Goal: Task Accomplishment & Management: Manage account settings

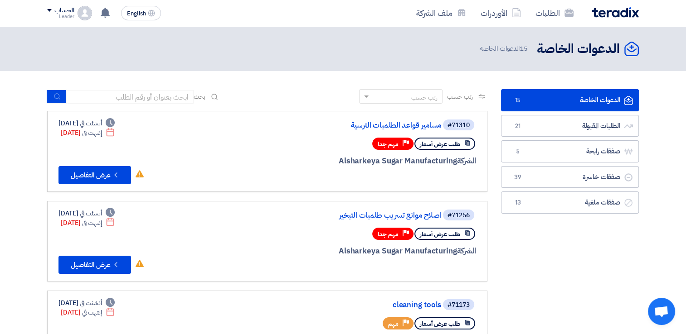
click at [617, 96] on link "الدعوات الخاصة الدعوات الخاصة 15" at bounding box center [570, 100] width 138 height 22
drag, startPoint x: 617, startPoint y: 96, endPoint x: 254, endPoint y: 27, distance: 369.8
click at [135, 14] on span "English" at bounding box center [136, 13] width 19 height 6
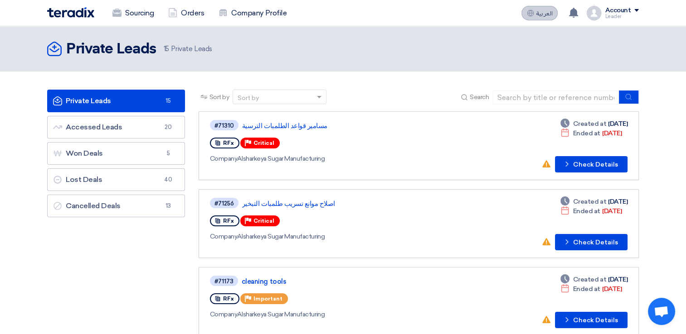
click at [547, 8] on button "العربية ع" at bounding box center [539, 13] width 36 height 14
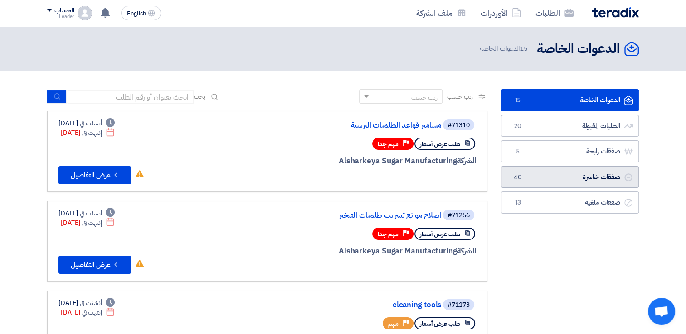
click at [584, 176] on link "صفقات خاسرة صفقات خاسرة 40" at bounding box center [570, 177] width 138 height 22
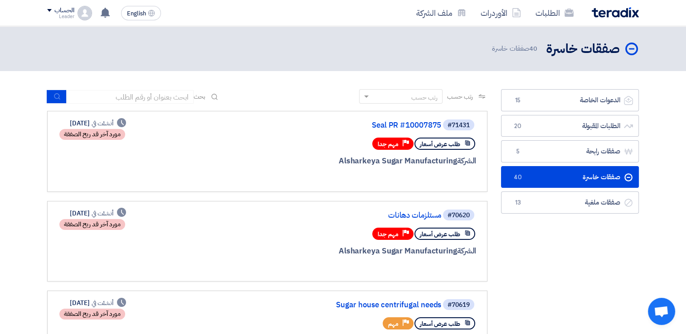
scroll to position [8, 0]
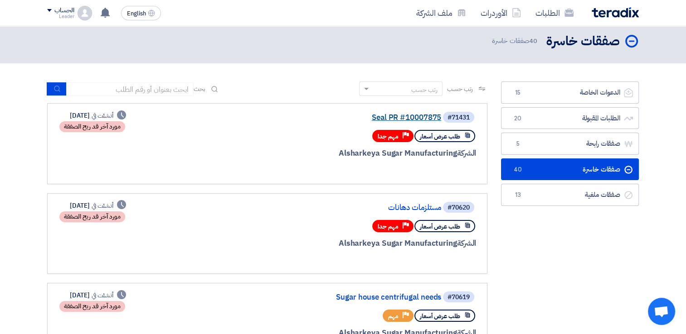
click at [402, 116] on link "Seal PR #10007875" at bounding box center [350, 118] width 181 height 8
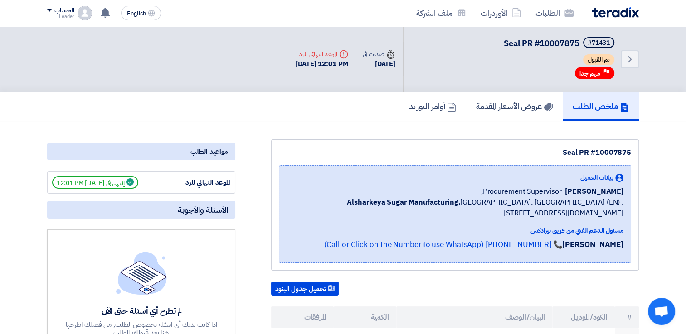
scroll to position [0, 0]
click at [488, 111] on link "عروض الأسعار المقدمة" at bounding box center [514, 106] width 97 height 29
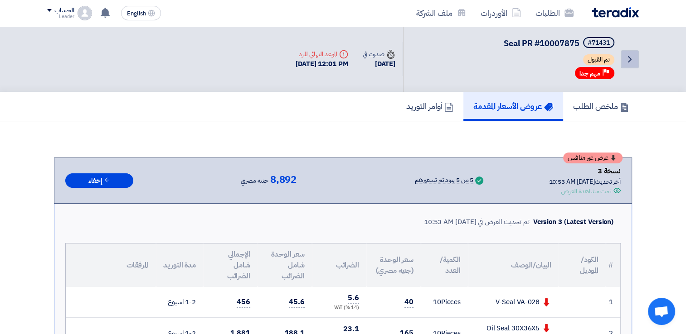
click at [624, 59] on icon "Back" at bounding box center [629, 59] width 11 height 11
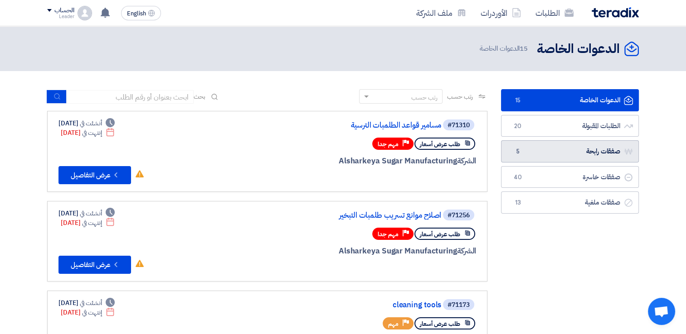
click at [609, 156] on link "صفقات رابحة صفقات رابحة 5" at bounding box center [570, 151] width 138 height 22
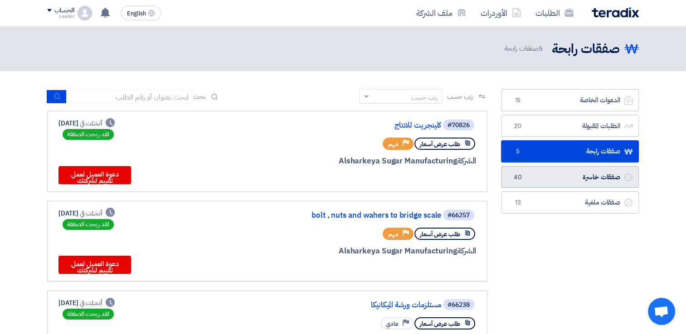
click at [604, 179] on link "صفقات خاسرة صفقات خاسرة 40" at bounding box center [570, 177] width 138 height 22
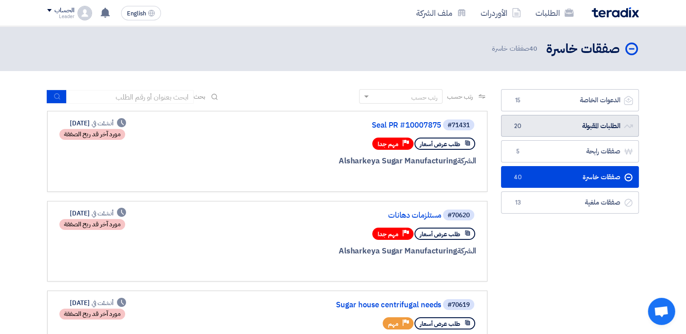
click at [613, 117] on link "الطلبات المقبولة الطلبات المقبولة 20" at bounding box center [570, 126] width 138 height 22
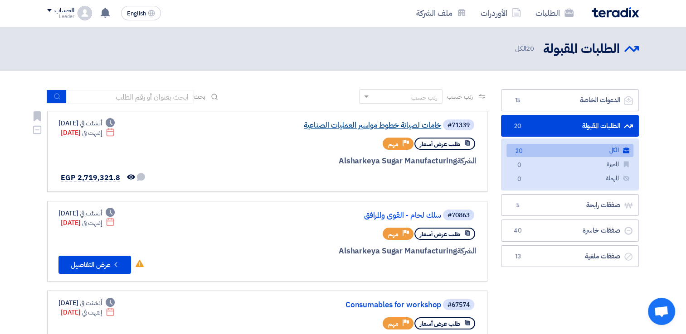
click at [387, 125] on link "خامات لصيانة خطوط مواسير العمليات الصناعية" at bounding box center [350, 125] width 181 height 8
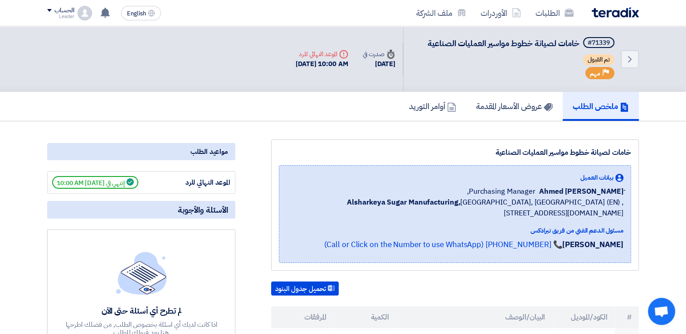
click at [522, 90] on div "Back #71339 خامات لصيانة خطوط مواسير العمليات الصناعية تم القبول Priority مهم" at bounding box center [521, 59] width 236 height 66
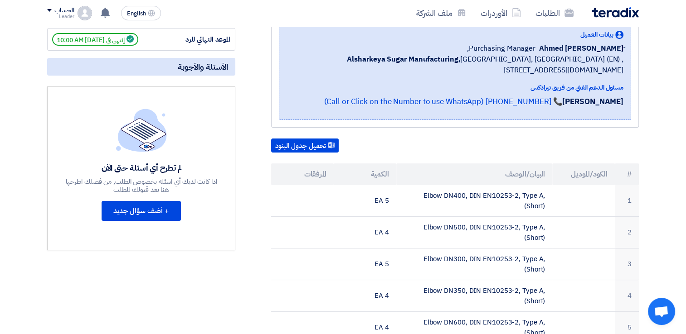
scroll to position [53, 0]
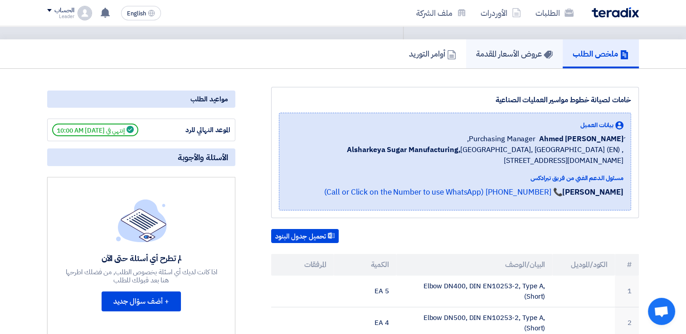
click at [539, 55] on h5 "عروض الأسعار المقدمة" at bounding box center [514, 53] width 77 height 10
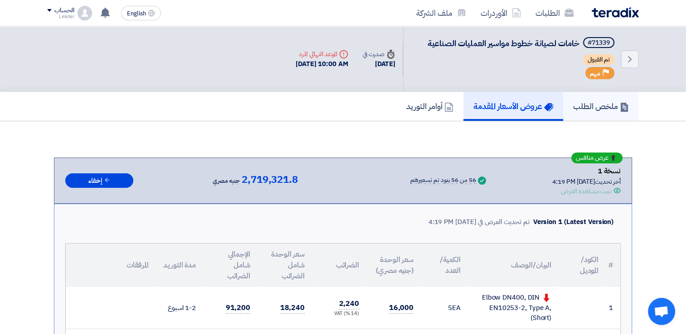
click at [596, 106] on h5 "ملخص الطلب" at bounding box center [601, 106] width 56 height 10
